Goal: Task Accomplishment & Management: Use online tool/utility

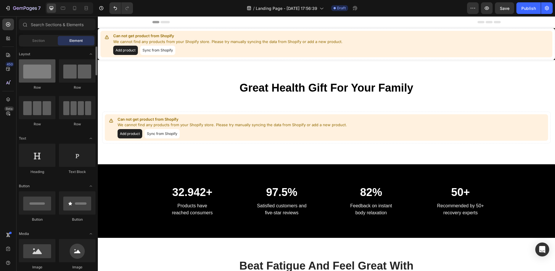
click at [27, 72] on div at bounding box center [37, 70] width 37 height 23
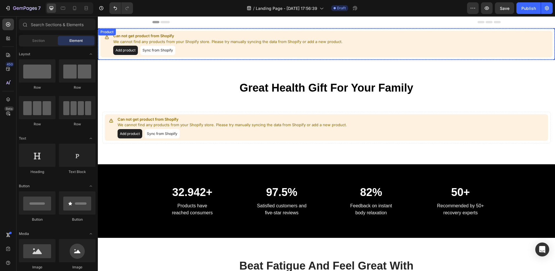
click at [132, 51] on button "Add product" at bounding box center [125, 50] width 25 height 9
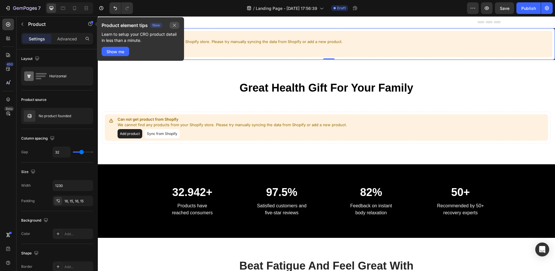
click at [178, 22] on button "button" at bounding box center [175, 25] width 10 height 7
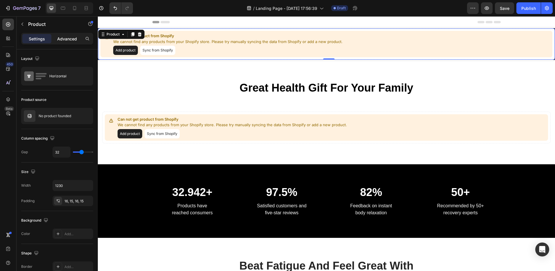
click at [70, 41] on p "Advanced" at bounding box center [67, 39] width 20 height 6
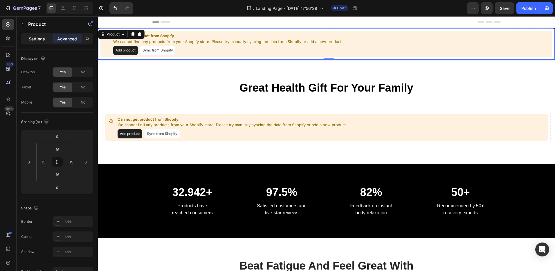
click at [40, 40] on p "Settings" at bounding box center [37, 39] width 16 height 6
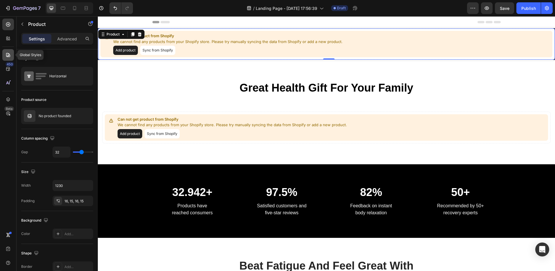
click at [6, 52] on icon at bounding box center [8, 55] width 6 height 6
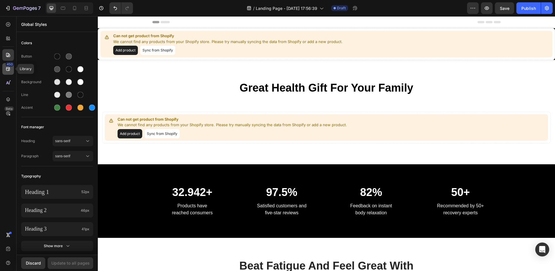
click at [7, 64] on div "450" at bounding box center [10, 64] width 8 height 5
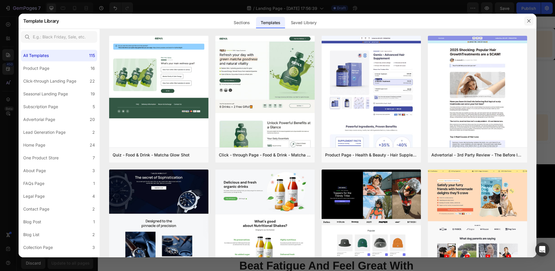
click at [529, 20] on icon "button" at bounding box center [529, 21] width 5 height 5
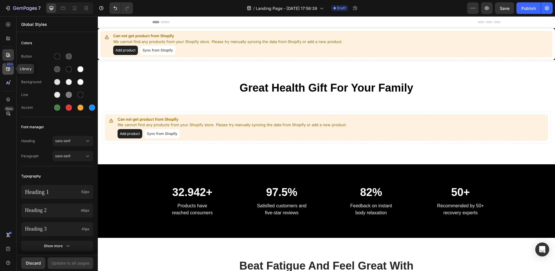
click at [9, 73] on div "450" at bounding box center [8, 69] width 12 height 12
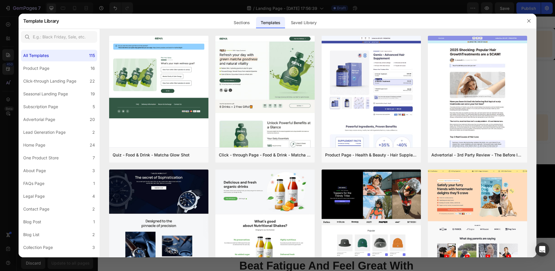
drag, startPoint x: 217, startPoint y: 0, endPoint x: 530, endPoint y: 23, distance: 313.8
click at [530, 23] on icon "button" at bounding box center [529, 21] width 5 height 5
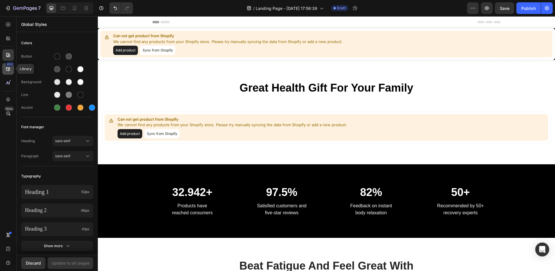
click at [8, 71] on icon at bounding box center [8, 69] width 6 height 6
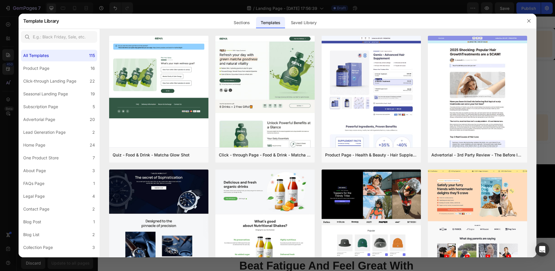
click at [12, 25] on div at bounding box center [277, 135] width 555 height 271
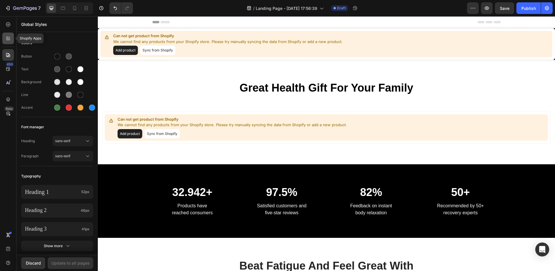
click at [10, 37] on icon at bounding box center [9, 38] width 2 height 2
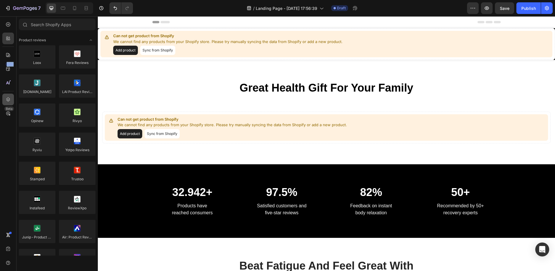
drag, startPoint x: 8, startPoint y: 21, endPoint x: 3, endPoint y: 101, distance: 80.0
click at [3, 102] on div "450 Beta" at bounding box center [8, 124] width 12 height 210
drag, startPoint x: 3, startPoint y: 101, endPoint x: 0, endPoint y: 80, distance: 21.1
click at [0, 80] on div "450 Beta" at bounding box center [8, 143] width 17 height 254
click at [3, 80] on div at bounding box center [8, 83] width 12 height 12
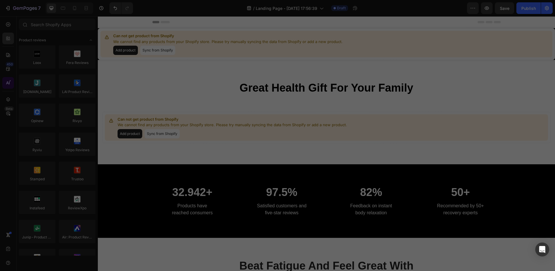
click at [3, 80] on div at bounding box center [277, 135] width 555 height 271
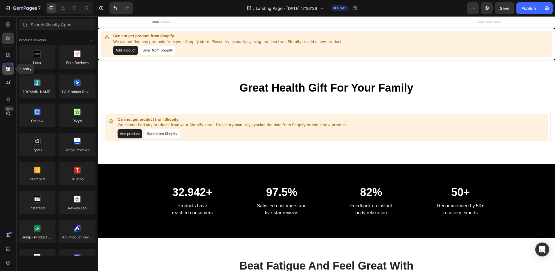
click at [7, 67] on icon at bounding box center [8, 69] width 4 height 4
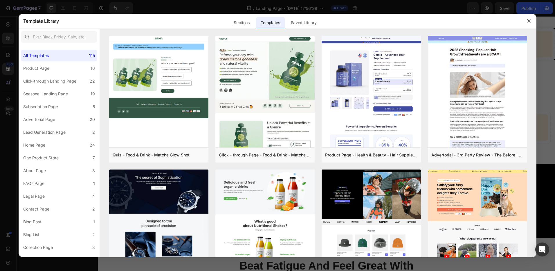
click at [8, 54] on div at bounding box center [277, 135] width 555 height 271
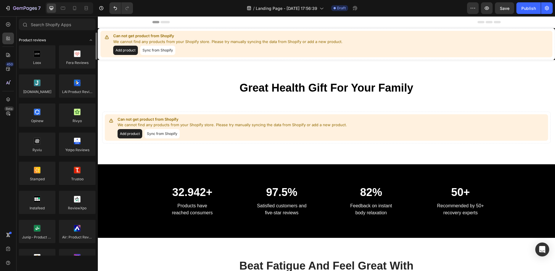
click at [48, 37] on div "Product reviews" at bounding box center [57, 40] width 77 height 6
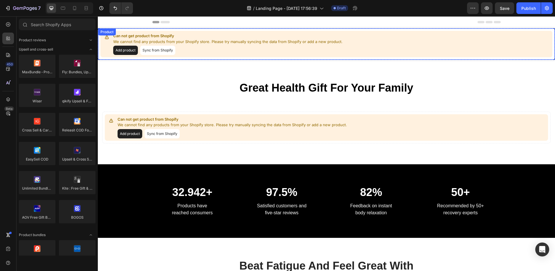
click at [130, 49] on button "Add product" at bounding box center [125, 50] width 25 height 9
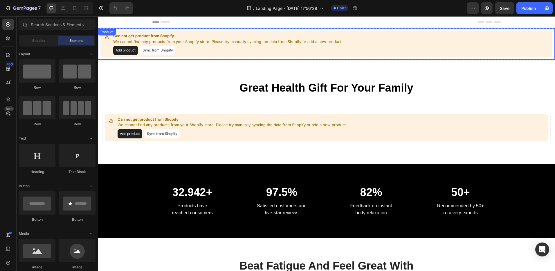
click at [118, 50] on button "Add product" at bounding box center [125, 50] width 25 height 9
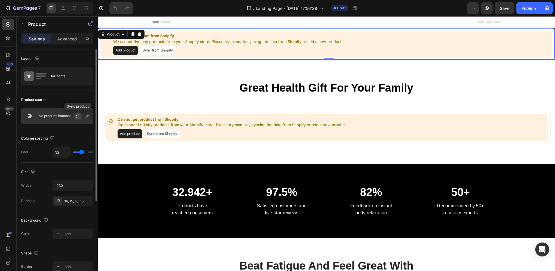
click at [78, 113] on button "button" at bounding box center [77, 115] width 7 height 7
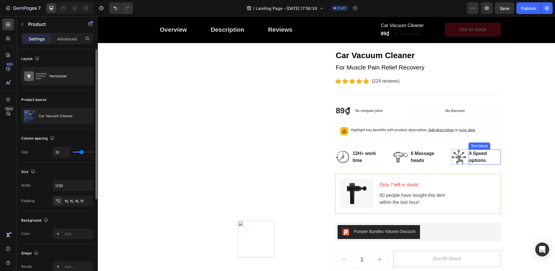
scroll to position [116, 0]
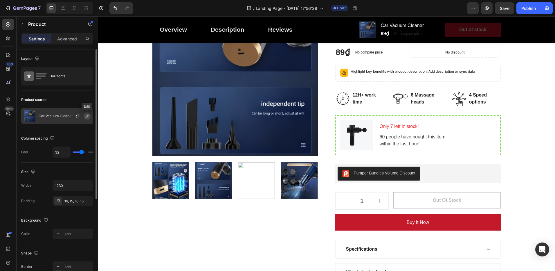
click at [88, 116] on icon "button" at bounding box center [87, 115] width 5 height 5
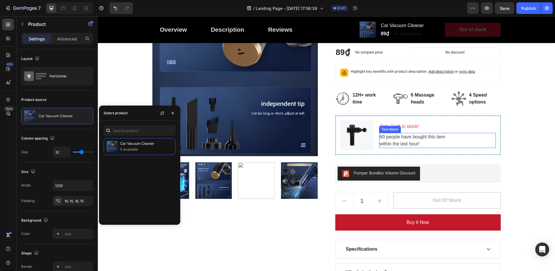
click at [518, 155] on div "Great Health Gift For Your Family Heading Row Product Images Car Vacuum Cleaner…" at bounding box center [326, 132] width 448 height 345
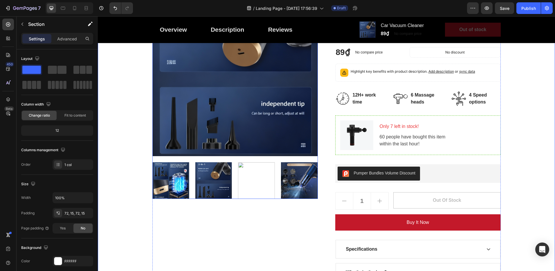
drag, startPoint x: 316, startPoint y: 175, endPoint x: 310, endPoint y: 177, distance: 6.3
click at [311, 177] on div "Product Images Car Vacuum Cleaner Product Title For Muscle Pain Relief Recovery…" at bounding box center [326, 147] width 348 height 314
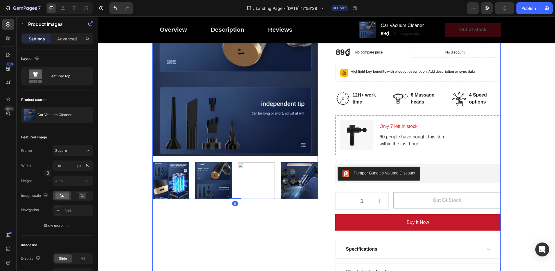
click at [307, 263] on div "Product Images 0" at bounding box center [234, 147] width 165 height 314
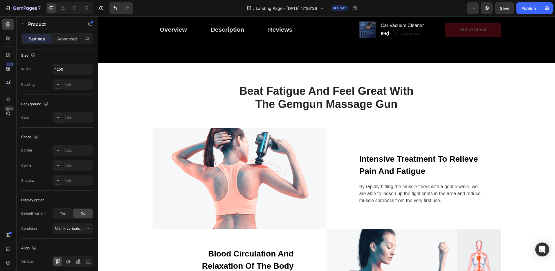
scroll to position [493, 0]
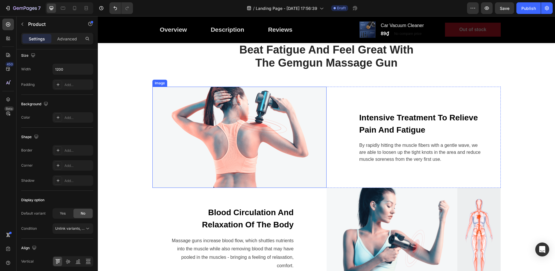
click at [268, 145] on img at bounding box center [239, 136] width 174 height 101
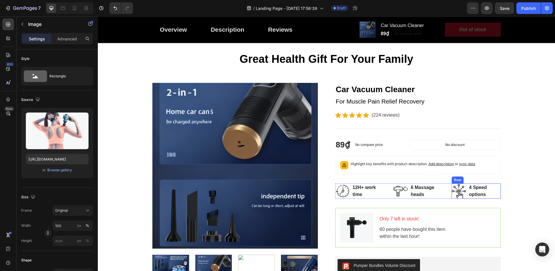
scroll to position [0, 0]
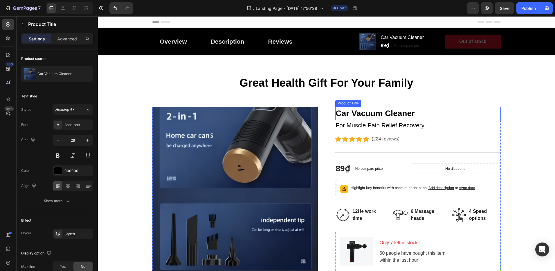
click at [396, 110] on h2 "Car Vacuum Cleaner" at bounding box center [417, 113] width 165 height 13
click at [369, 102] on div "Product Title" at bounding box center [354, 101] width 35 height 7
click at [363, 102] on div "Product Title" at bounding box center [354, 100] width 24 height 5
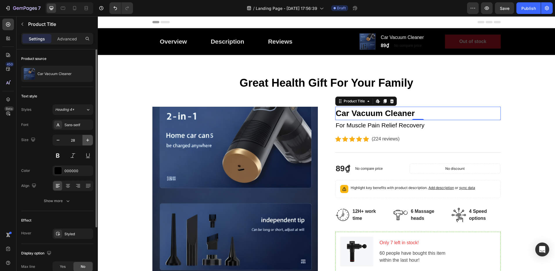
click at [89, 139] on icon "button" at bounding box center [88, 140] width 6 height 6
type input "29"
click at [374, 111] on h2 "Car Vacuum Cleaner" at bounding box center [417, 114] width 165 height 14
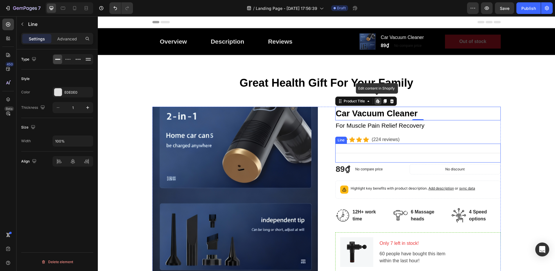
click at [449, 157] on div "Title Line" at bounding box center [417, 152] width 165 height 19
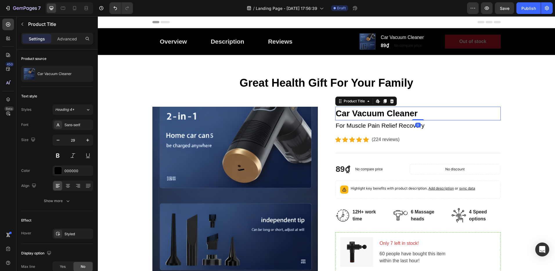
click at [430, 113] on h2 "Car Vacuum Cleaner" at bounding box center [417, 114] width 165 height 14
click at [85, 138] on icon "button" at bounding box center [88, 140] width 6 height 6
click at [86, 138] on icon "button" at bounding box center [88, 140] width 6 height 6
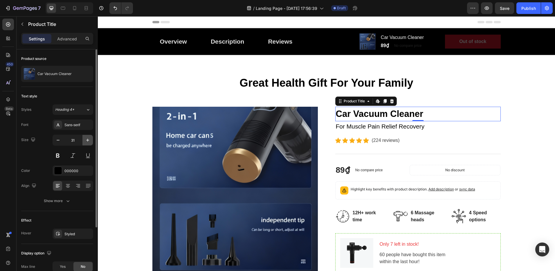
click at [86, 138] on icon "button" at bounding box center [88, 140] width 6 height 6
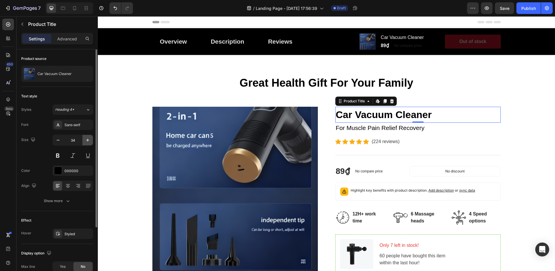
click at [86, 138] on icon "button" at bounding box center [88, 140] width 6 height 6
click at [58, 142] on icon "button" at bounding box center [58, 140] width 6 height 6
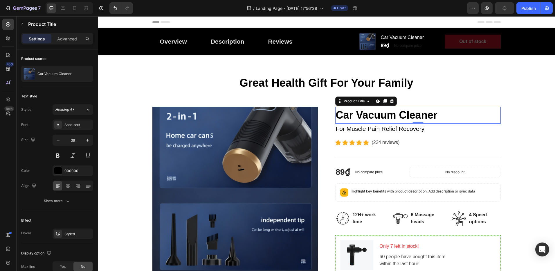
type input "35"
click at [396, 130] on p "For Muscle Pain Relief Recovery" at bounding box center [418, 127] width 164 height 9
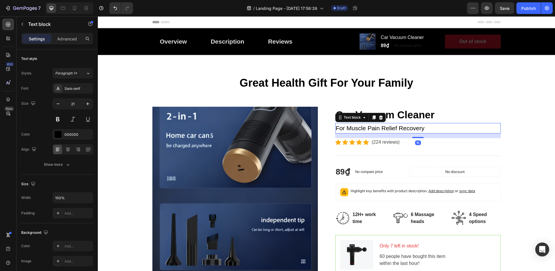
click at [396, 130] on p "For Muscle Pain Relief Recovery" at bounding box center [418, 127] width 164 height 9
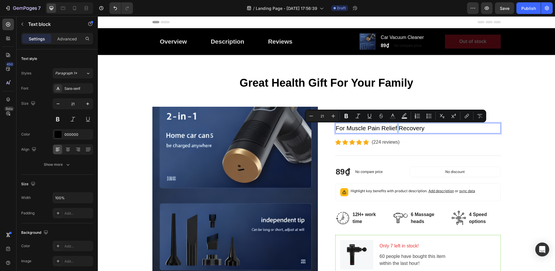
click at [457, 121] on div "Minus 21 Plus Bold Italic Underline Strikethrough Text Color Text Background Co…" at bounding box center [395, 116] width 179 height 10
click at [389, 144] on p "(224 reviews)" at bounding box center [386, 141] width 28 height 7
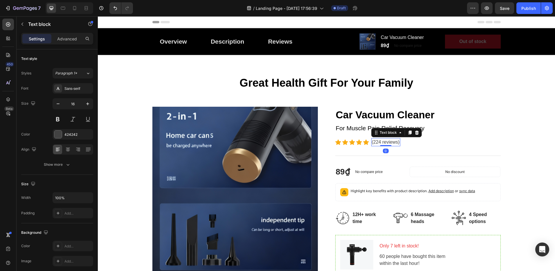
click at [484, 143] on div "Icon Icon Icon Icon Icon Icon List Hoz (224 reviews) Text block 0 Row" at bounding box center [417, 142] width 165 height 8
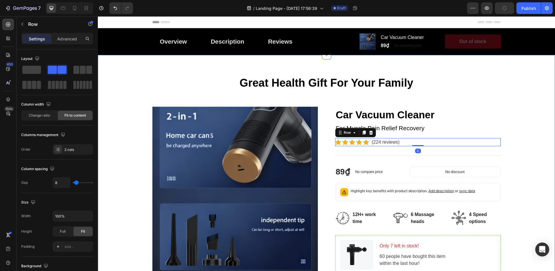
click at [542, 174] on div "Great Health Gift For Your Family Heading Row Product Images Car Vacuum Cleaner…" at bounding box center [326, 250] width 448 height 348
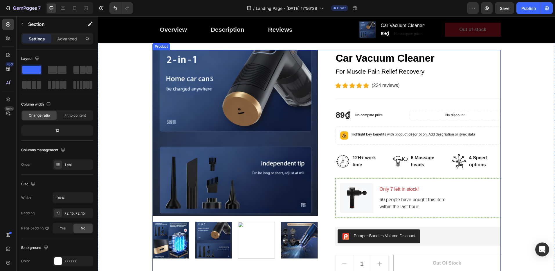
scroll to position [58, 0]
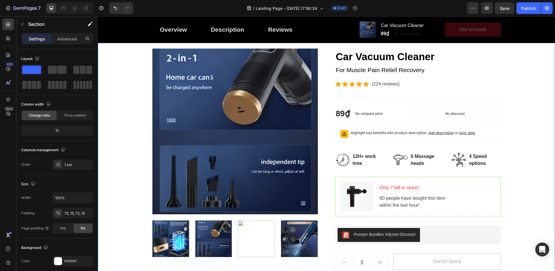
click at [521, 84] on div "Great Health Gift For Your Family Heading Row Product Images Car Vacuum Cleaner…" at bounding box center [326, 192] width 448 height 348
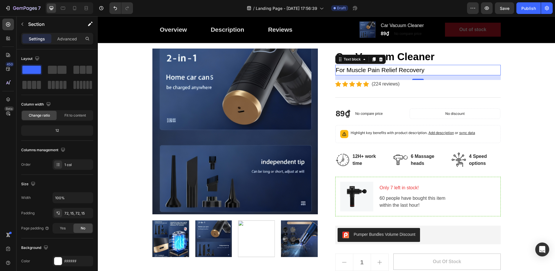
click at [395, 71] on p "For Muscle Pain Relief Recovery" at bounding box center [418, 69] width 164 height 9
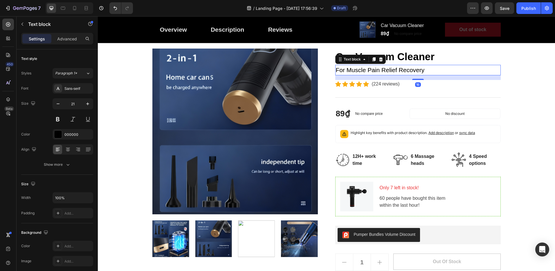
click at [441, 67] on p "For Muscle Pain Relief Recovery" at bounding box center [418, 69] width 164 height 9
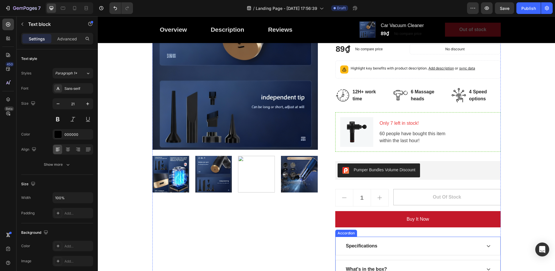
scroll to position [116, 0]
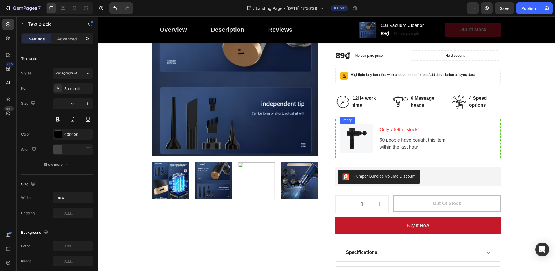
click at [356, 134] on img at bounding box center [356, 138] width 33 height 30
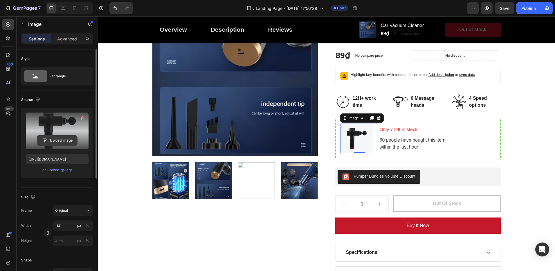
click at [61, 142] on input "file" at bounding box center [57, 140] width 40 height 10
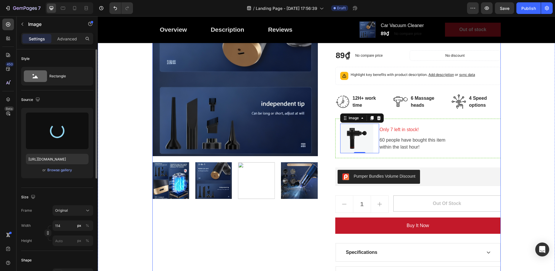
type input "https://cdn.shopify.com/s/files/1/0961/4835/7438/files/gempages_586535844089692…"
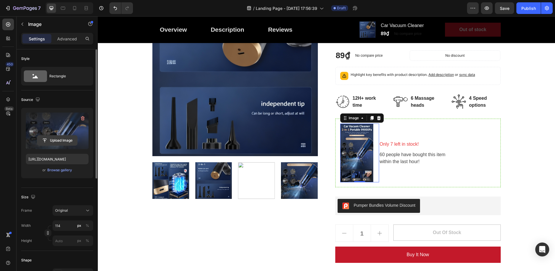
drag, startPoint x: 74, startPoint y: 130, endPoint x: 74, endPoint y: 139, distance: 9.6
click at [74, 139] on div "Upload Image" at bounding box center [57, 130] width 63 height 37
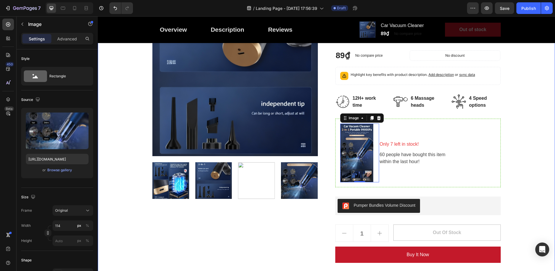
click at [529, 193] on div "Great Health Gift For Your Family Heading Row Product Images Car Vacuum Cleaner…" at bounding box center [326, 148] width 448 height 377
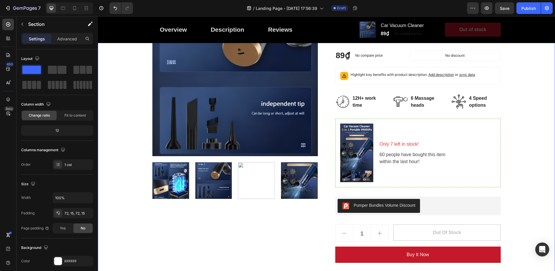
click at [528, 193] on div "Great Health Gift For Your Family Heading Row Product Images Car Vacuum Cleaner…" at bounding box center [326, 148] width 448 height 377
click at [365, 152] on img at bounding box center [356, 152] width 33 height 59
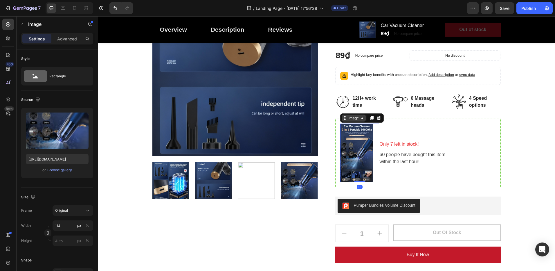
click at [347, 120] on div "Image" at bounding box center [353, 117] width 12 height 5
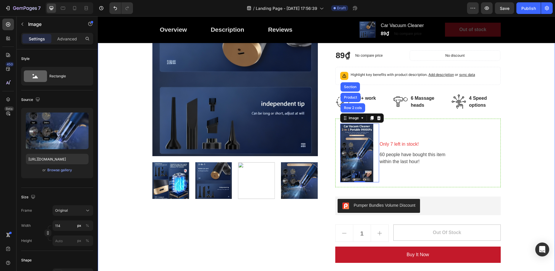
click at [532, 163] on div "Great Health Gift For Your Family Heading Row Product Images Car Vacuum Cleaner…" at bounding box center [326, 148] width 448 height 377
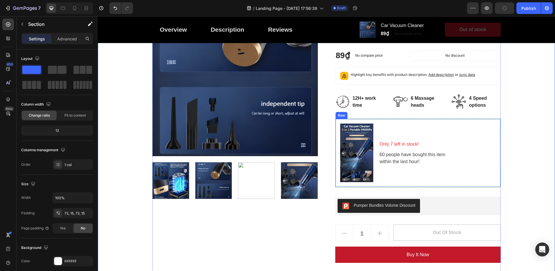
click at [462, 167] on div "Only 7 left in stock! Text block 60 people have bought this item within the las…" at bounding box center [437, 152] width 117 height 59
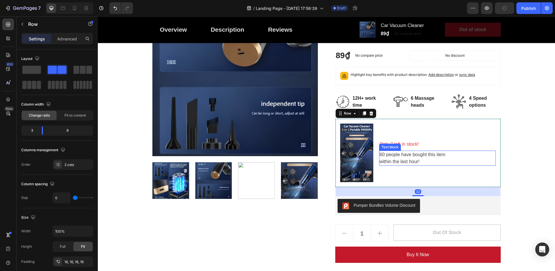
click at [435, 159] on p "60 people have bought this item within the last hour!" at bounding box center [438, 158] width 116 height 14
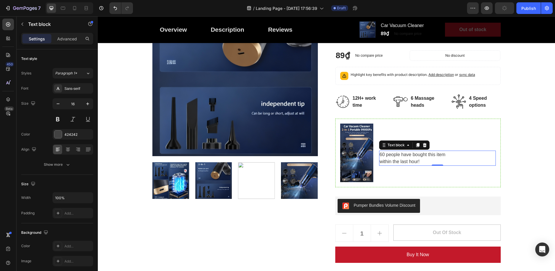
click at [435, 159] on p "60 people have bought this item within the last hour!" at bounding box center [438, 158] width 116 height 14
click at [527, 172] on div "Great Health Gift For Your Family Heading Row Product Images Car Vacuum Cleaner…" at bounding box center [326, 148] width 448 height 377
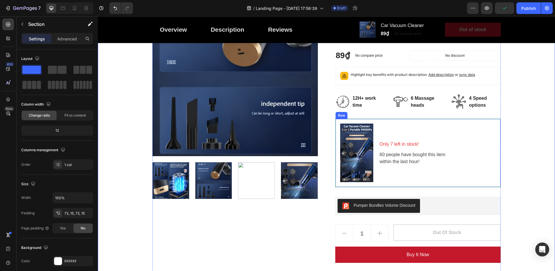
click at [489, 182] on div "Image Only 7 left in stock! Text block 60 people have bought this item within t…" at bounding box center [417, 152] width 165 height 69
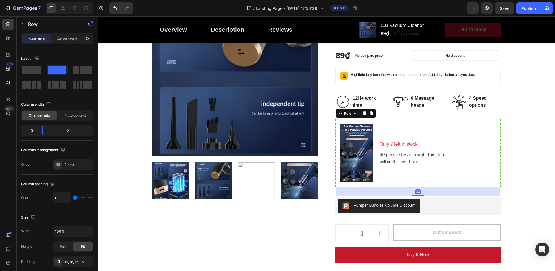
click at [457, 161] on p "60 people have bought this item within the last hour!" at bounding box center [438, 158] width 116 height 14
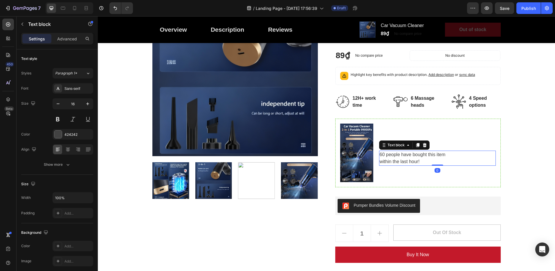
click at [440, 160] on p "60 people have bought this item within the last hour!" at bounding box center [438, 158] width 116 height 14
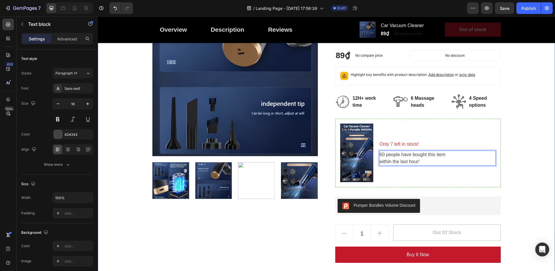
click at [518, 180] on div "Great Health Gift For Your Family Heading Row Product Images Car Vacuum Cleaner…" at bounding box center [326, 148] width 448 height 377
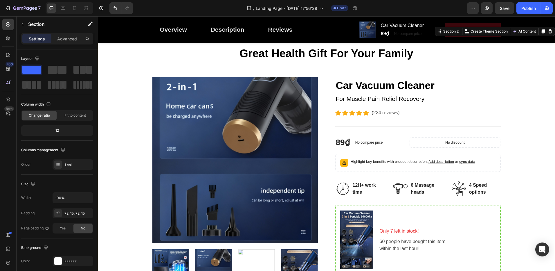
scroll to position [29, 0]
click at [523, 190] on div "Great Health Gift For Your Family Heading Row Product Images Car Vacuum Cleaner…" at bounding box center [326, 235] width 448 height 377
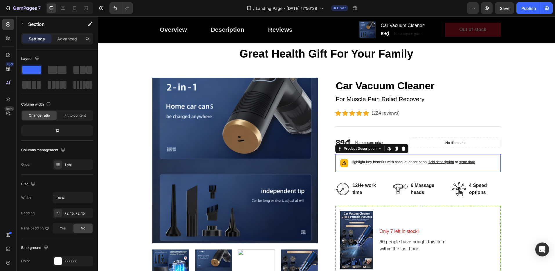
click at [400, 169] on div "Highlight key benefits with product description. Add description or sync data" at bounding box center [418, 162] width 160 height 13
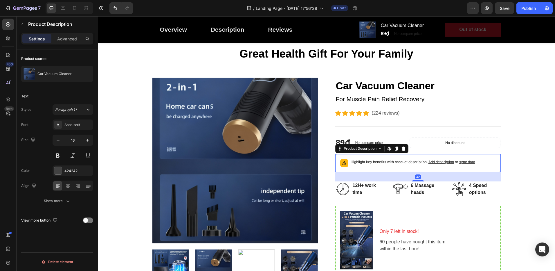
click at [399, 163] on p "Highlight key benefits with product description. Add description or sync data" at bounding box center [413, 162] width 125 height 6
click at [507, 143] on div "Great Health Gift For Your Family Heading Row Product Images Car Vacuum Cleaner…" at bounding box center [326, 235] width 448 height 377
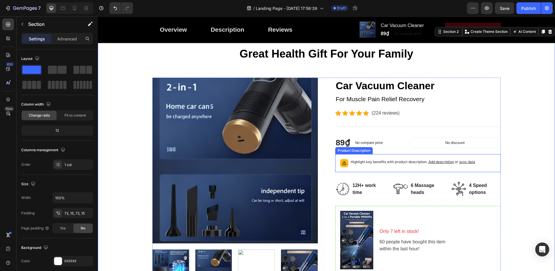
click at [432, 160] on span "Add description" at bounding box center [441, 161] width 26 height 4
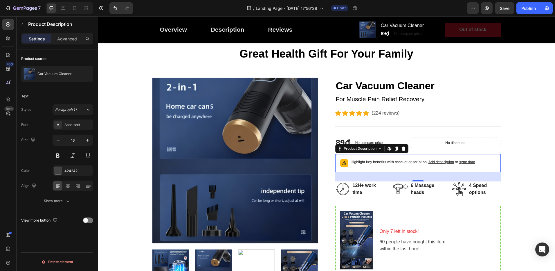
click at [515, 152] on div "Great Health Gift For Your Family Heading Row Product Images Car Vacuum Cleaner…" at bounding box center [326, 235] width 448 height 377
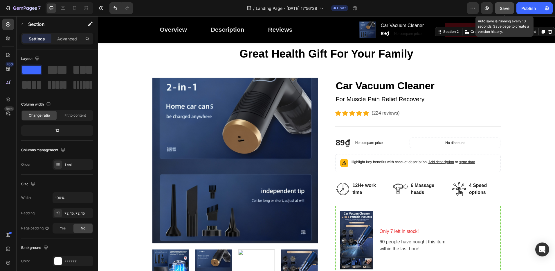
click at [506, 7] on span "Save" at bounding box center [505, 8] width 10 height 5
